Goal: Task Accomplishment & Management: Manage account settings

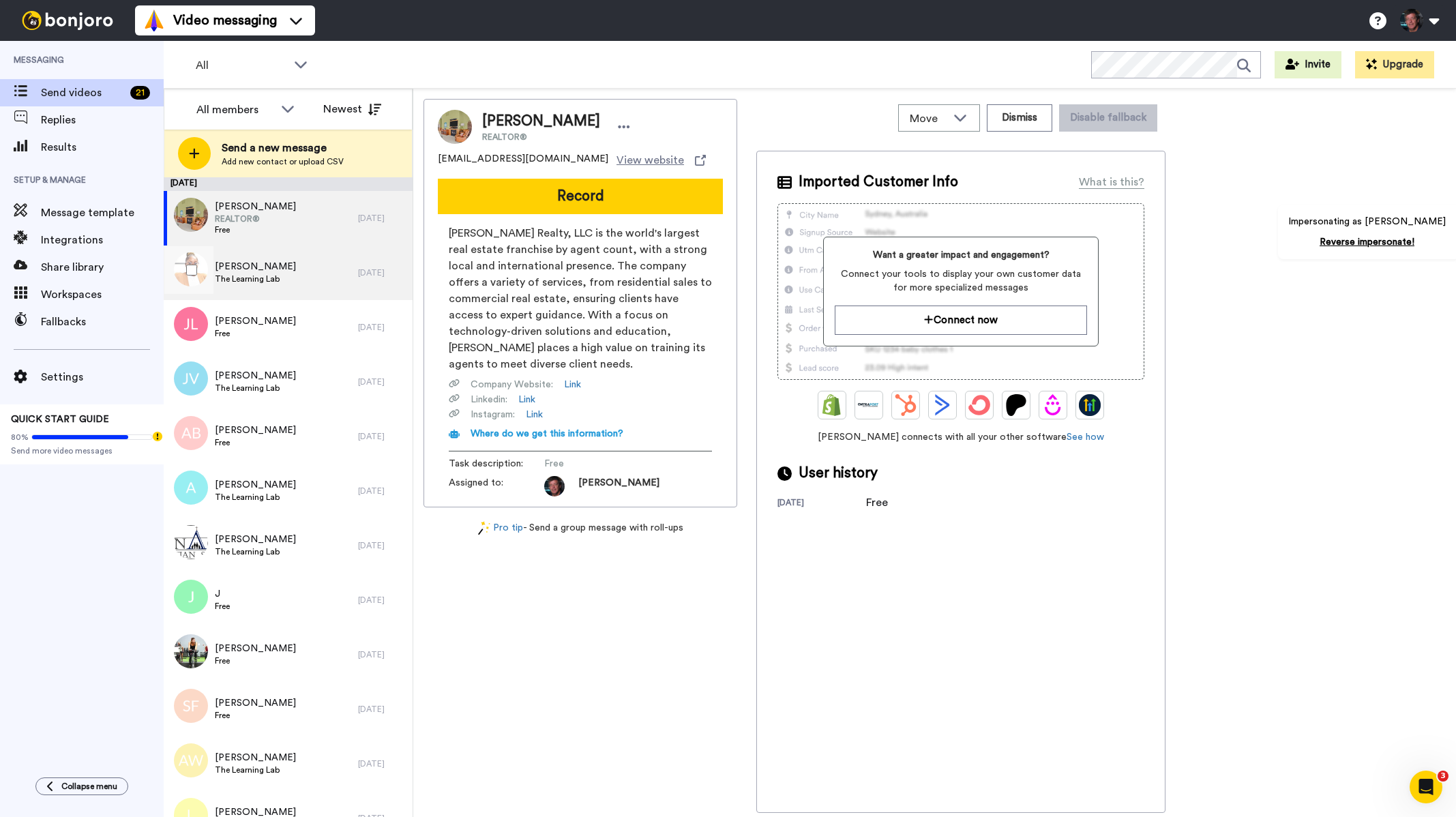
click at [325, 278] on div "Fatima Frana The Learning Lab" at bounding box center [261, 272] width 194 height 55
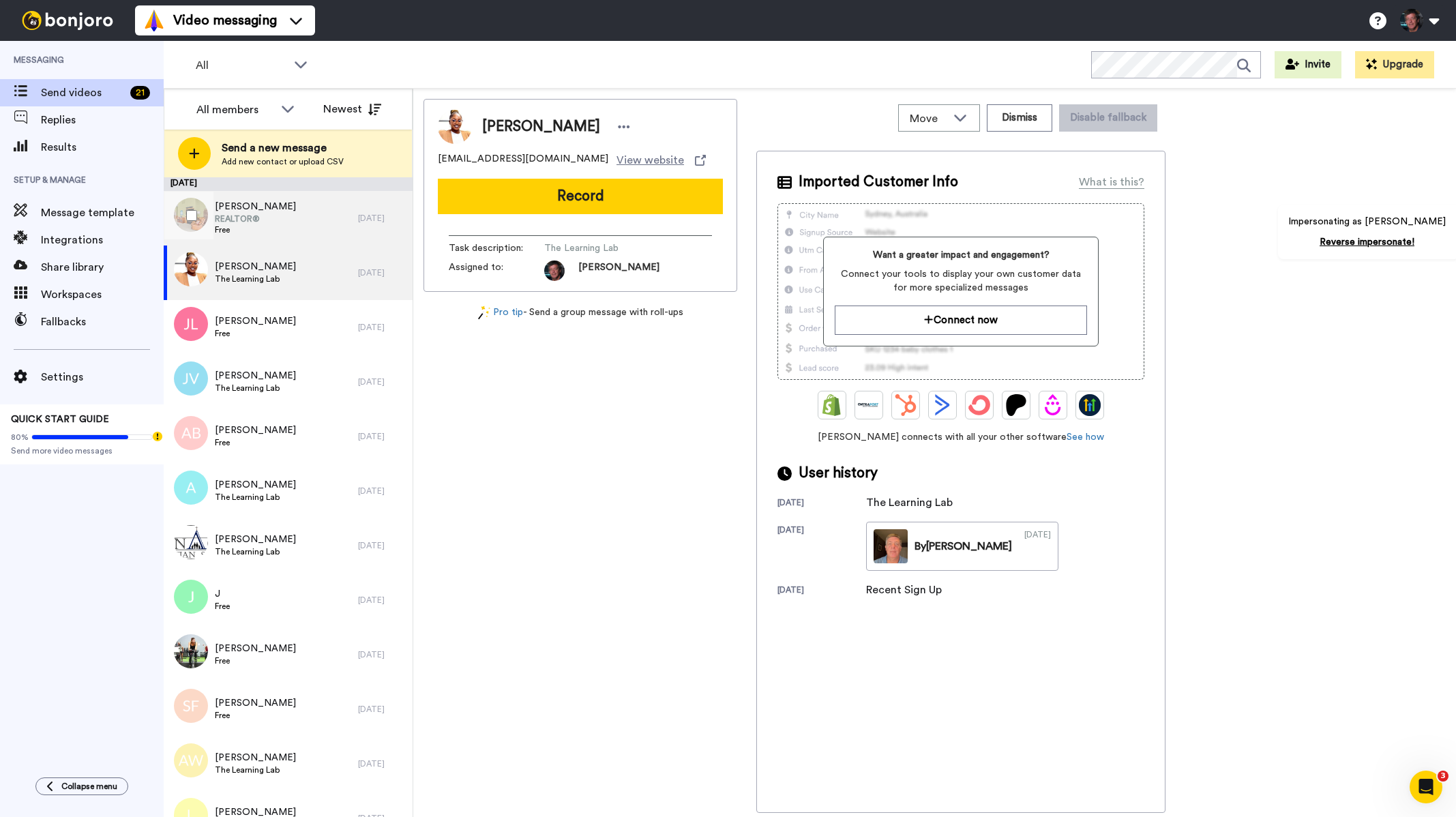
click at [311, 226] on div "Brittany REALTOR® Free" at bounding box center [261, 218] width 194 height 55
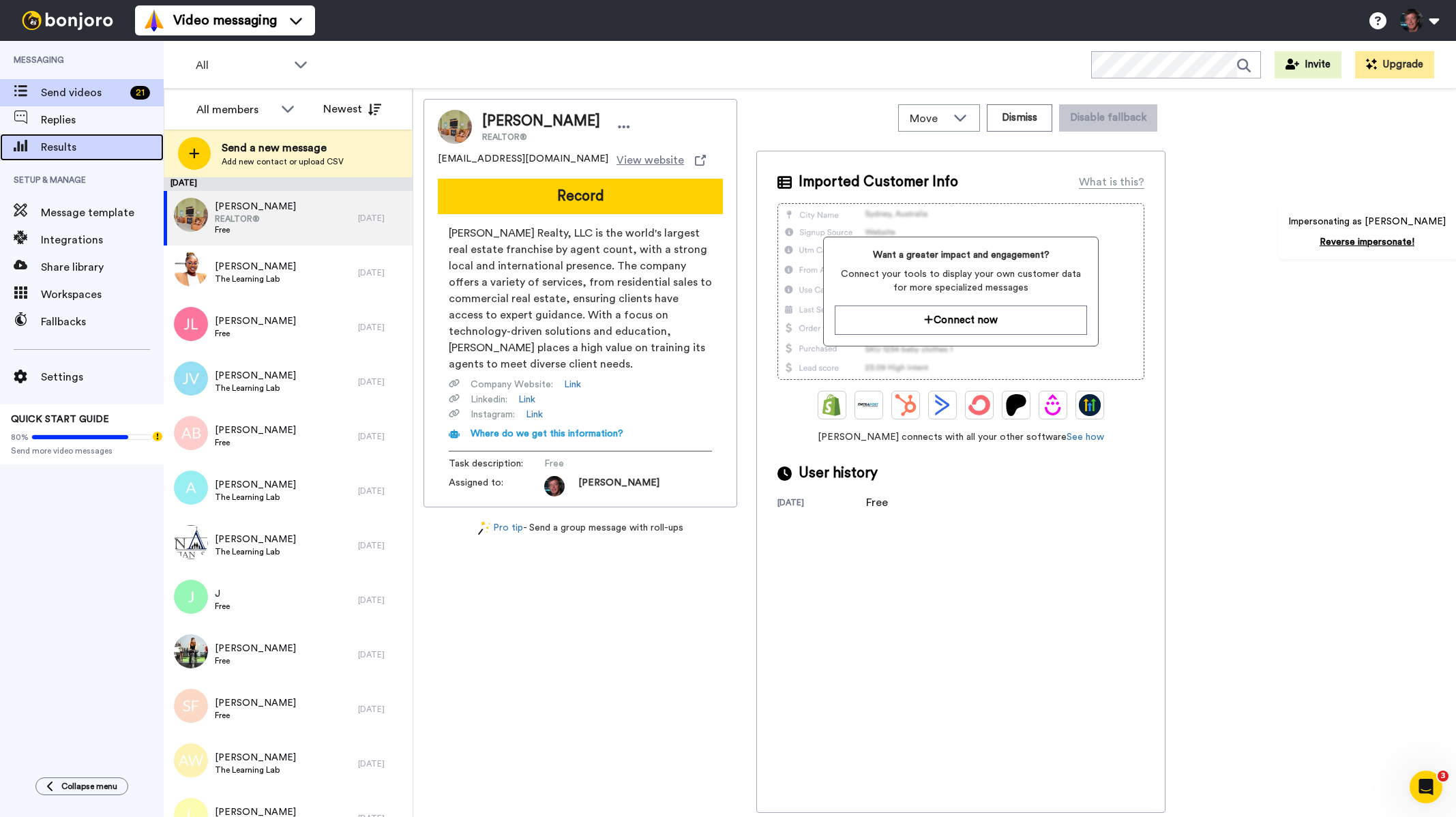
click at [39, 149] on span at bounding box center [20, 147] width 41 height 14
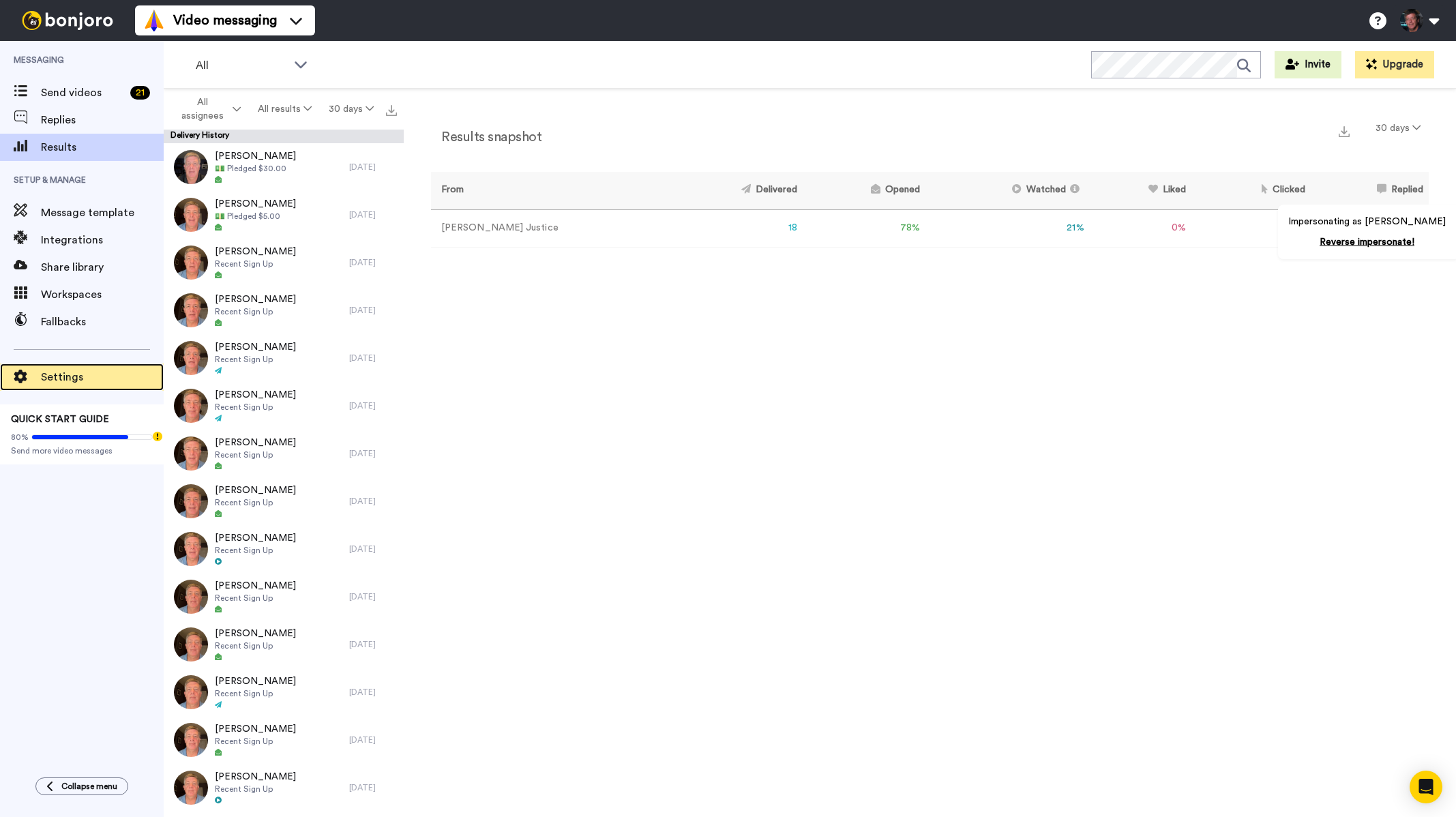
click at [76, 376] on span "Settings" at bounding box center [102, 376] width 123 height 16
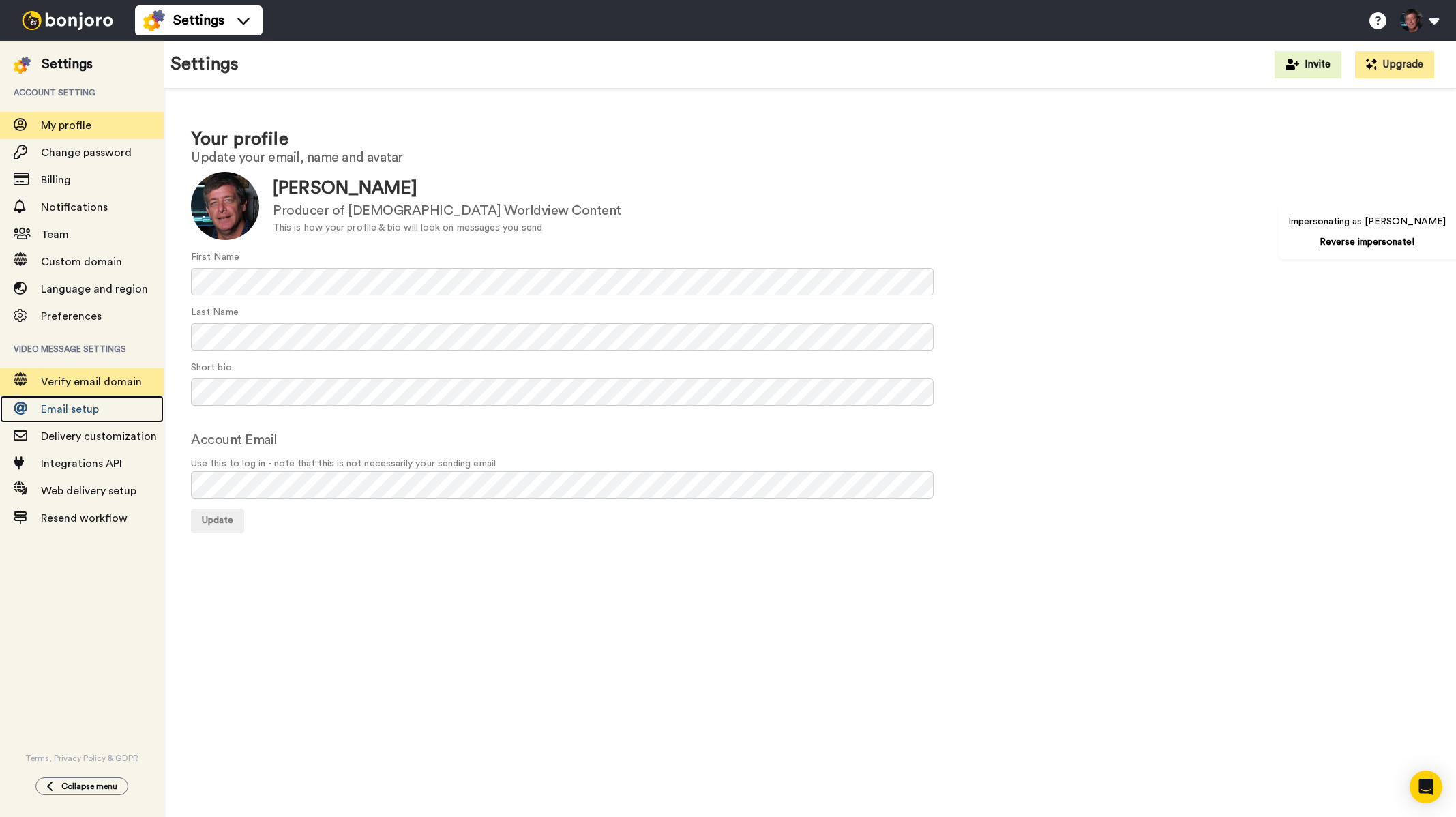
click at [111, 395] on div "Video message settings Verify email domain Email setup Delivery customization I…" at bounding box center [82, 431] width 164 height 202
click at [104, 415] on span "Email setup" at bounding box center [102, 409] width 123 height 16
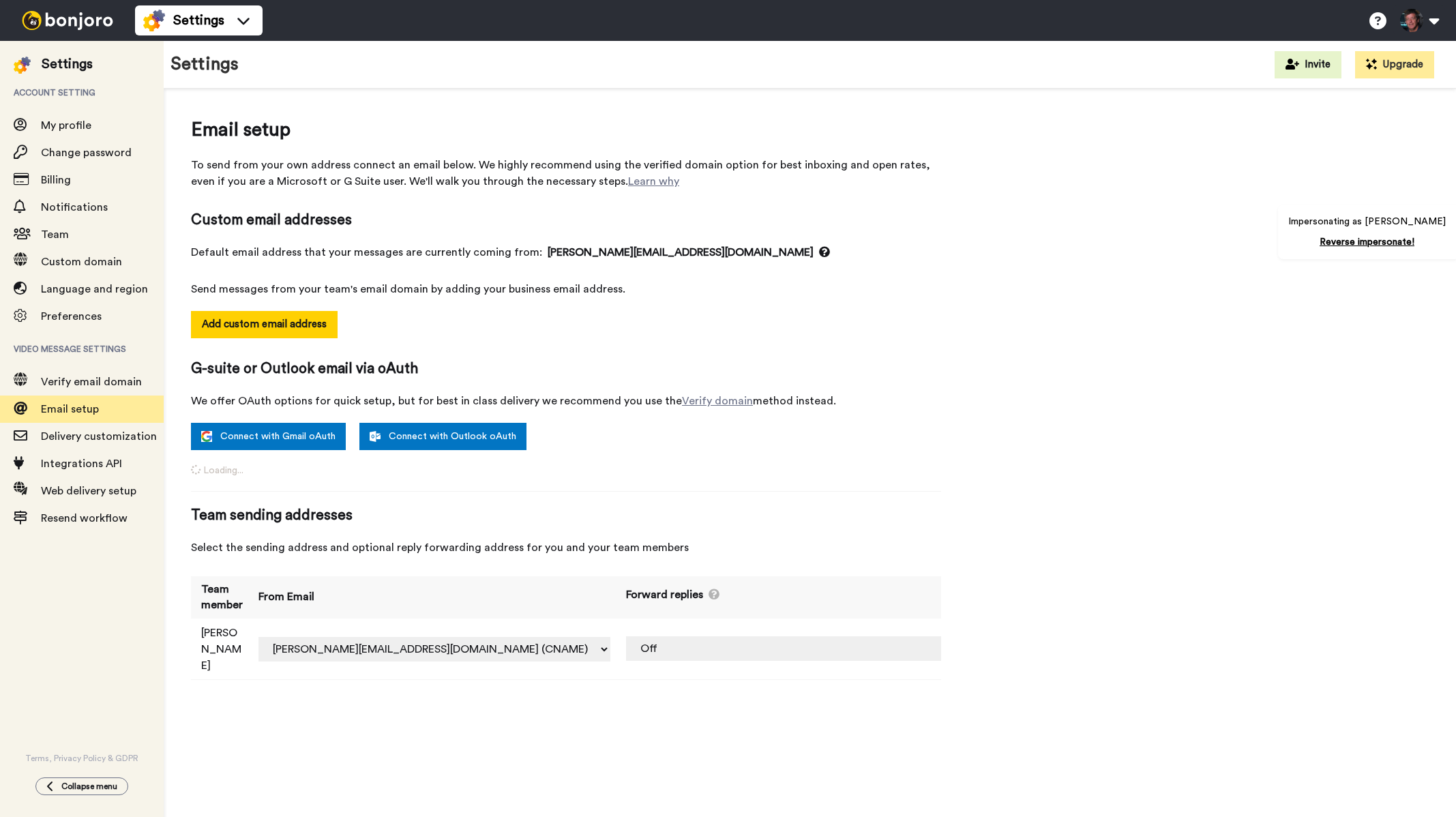
select select "163805"
